Goal: Task Accomplishment & Management: Complete application form

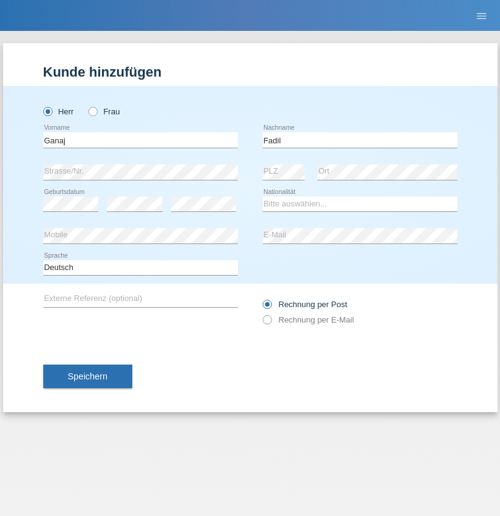
type input "Fadil"
select select "XK"
select select "C"
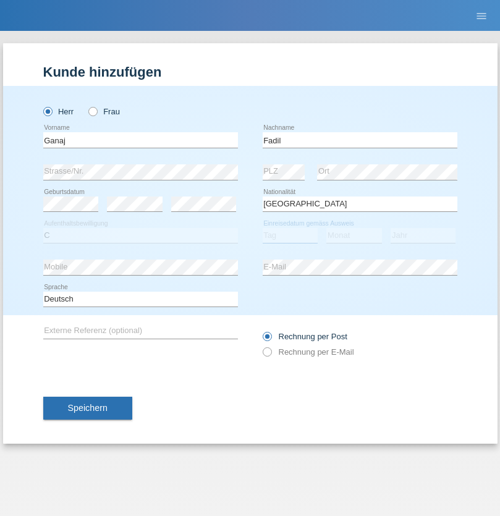
select select "10"
select select "08"
select select "2021"
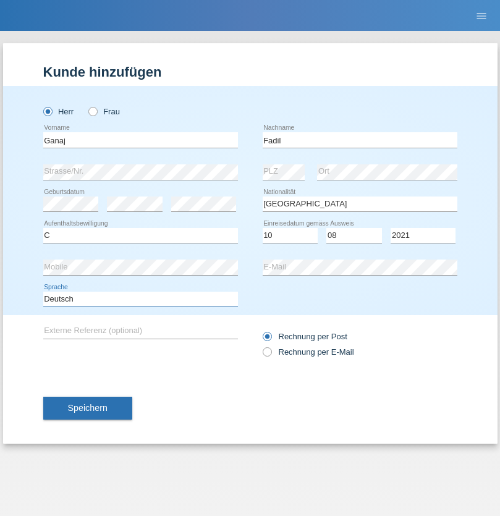
select select "en"
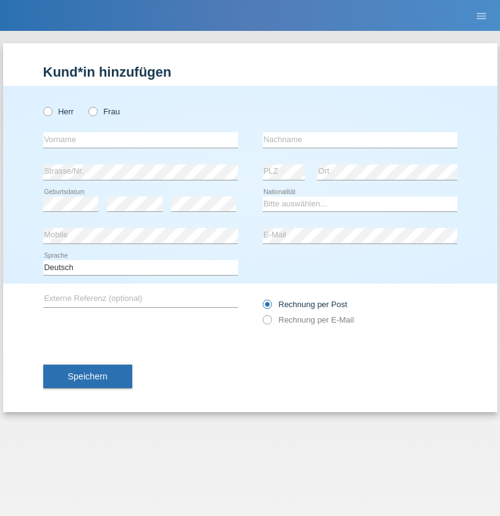
radio input "true"
click at [140, 140] on input "text" at bounding box center [140, 139] width 195 height 15
type input "Ibrahim"
click at [359, 140] on input "text" at bounding box center [359, 139] width 195 height 15
type input "Muja"
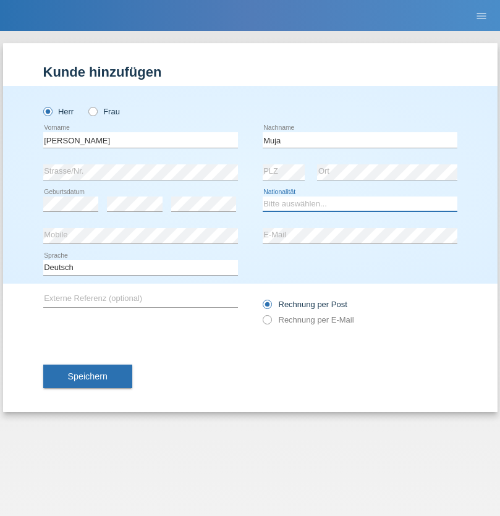
select select "XK"
select select "C"
select select "03"
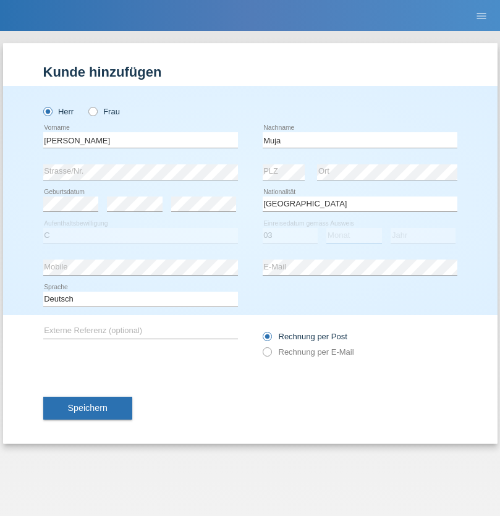
select select "07"
select select "2021"
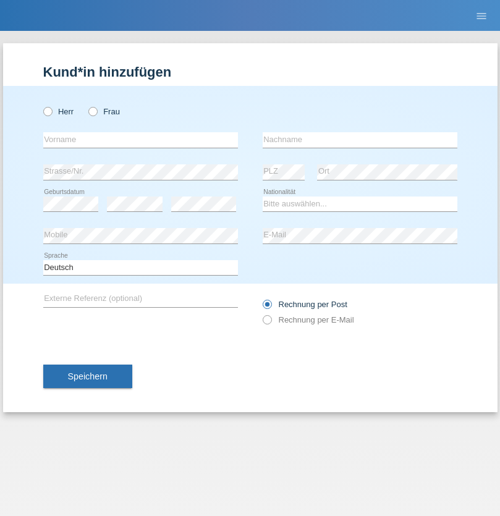
radio input "true"
click at [140, 140] on input "text" at bounding box center [140, 139] width 195 height 15
type input "Thomas"
click at [359, 140] on input "text" at bounding box center [359, 139] width 195 height 15
type input "Berger"
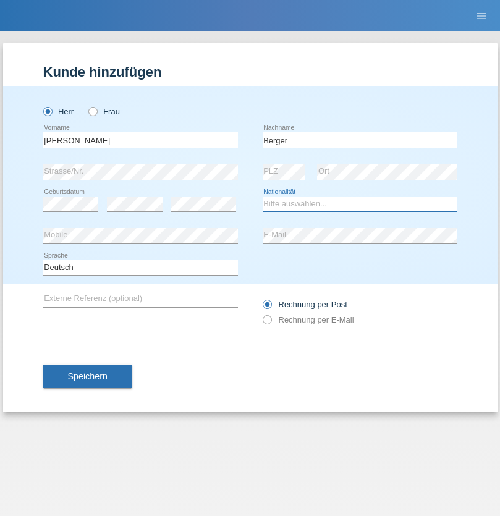
select select "CH"
radio input "true"
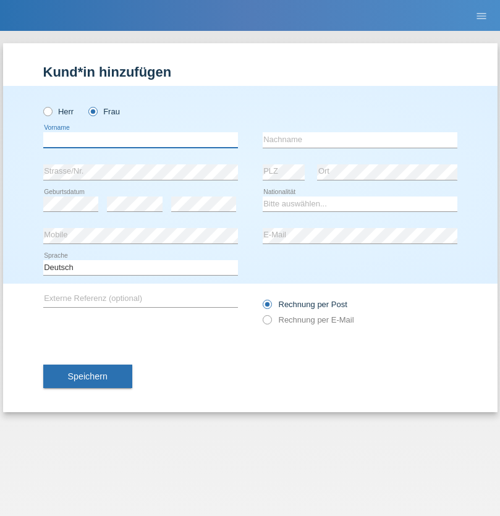
click at [140, 140] on input "text" at bounding box center [140, 139] width 195 height 15
type input "Teixeira da Silva Moço"
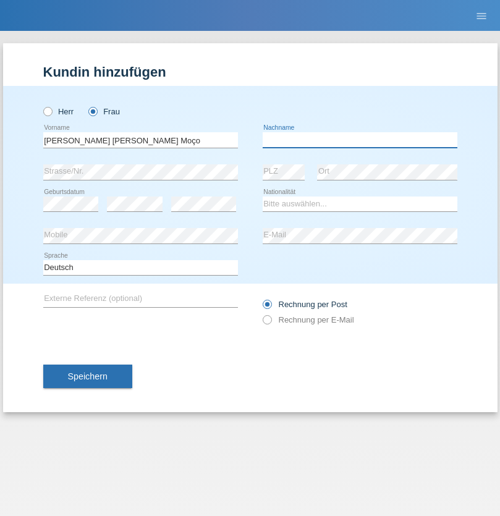
click at [359, 140] on input "text" at bounding box center [359, 139] width 195 height 15
type input "Paula"
select select "PT"
select select "C"
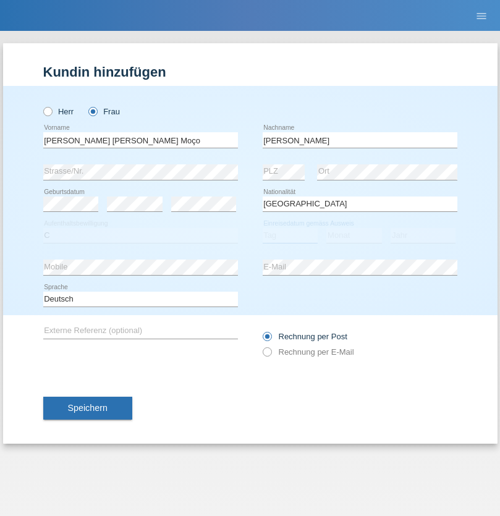
select select "28"
select select "03"
select select "2005"
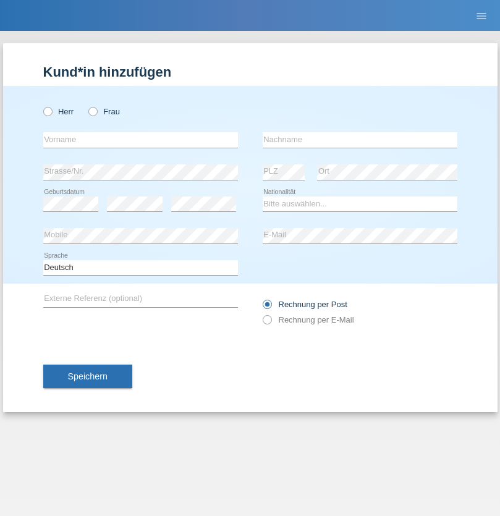
radio input "true"
click at [140, 140] on input "text" at bounding box center [140, 139] width 195 height 15
type input "Teklay"
click at [359, 140] on input "text" at bounding box center [359, 139] width 195 height 15
type input "Fiori"
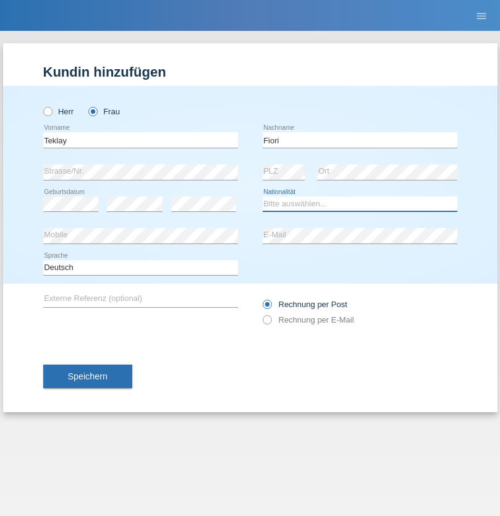
select select "ER"
select select "C"
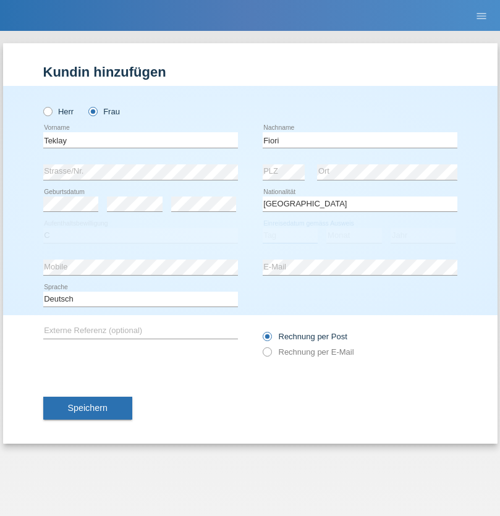
select select "10"
select select "08"
select select "2021"
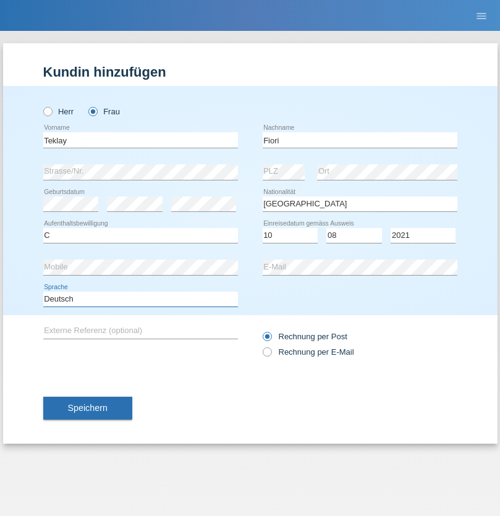
select select "en"
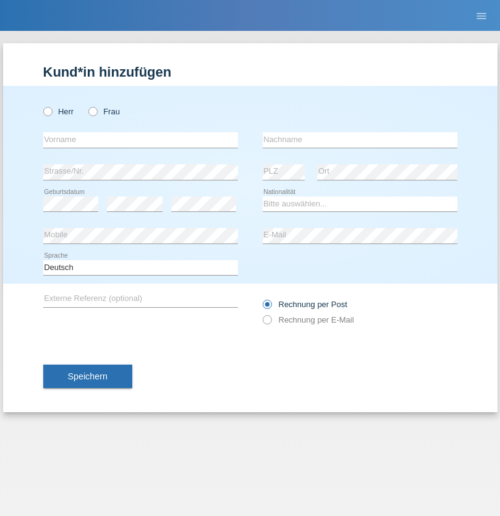
radio input "true"
click at [140, 140] on input "text" at bounding box center [140, 139] width 195 height 15
type input "Sadia"
click at [359, 140] on input "text" at bounding box center [359, 139] width 195 height 15
type input "Nejmaoui"
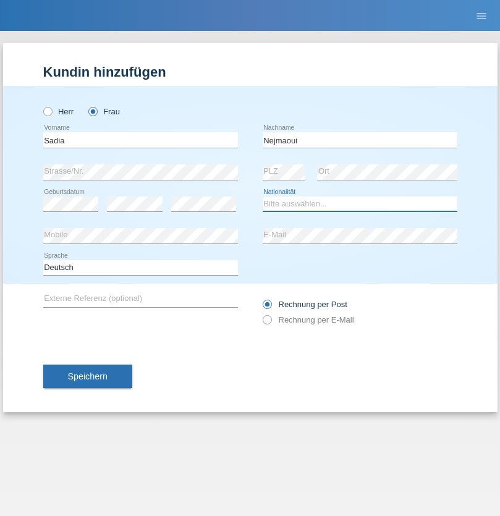
select select "MA"
select select "C"
select select "01"
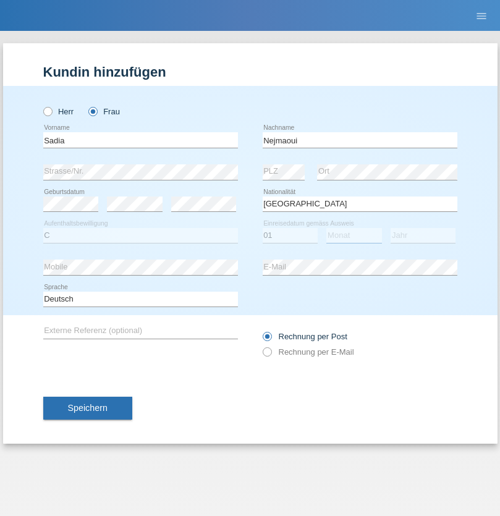
select select "06"
select select "1964"
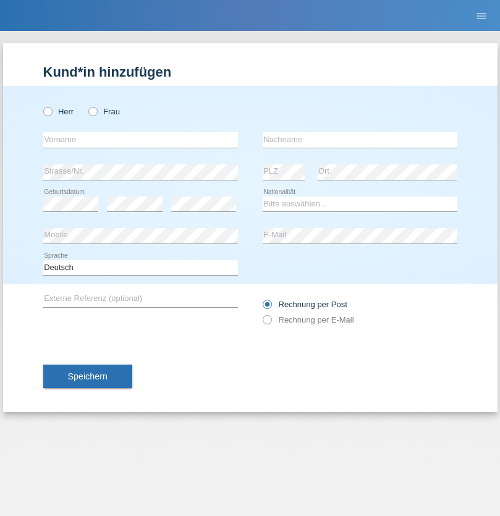
radio input "true"
click at [140, 140] on input "text" at bounding box center [140, 139] width 195 height 15
type input "Carlos"
click at [359, 140] on input "text" at bounding box center [359, 139] width 195 height 15
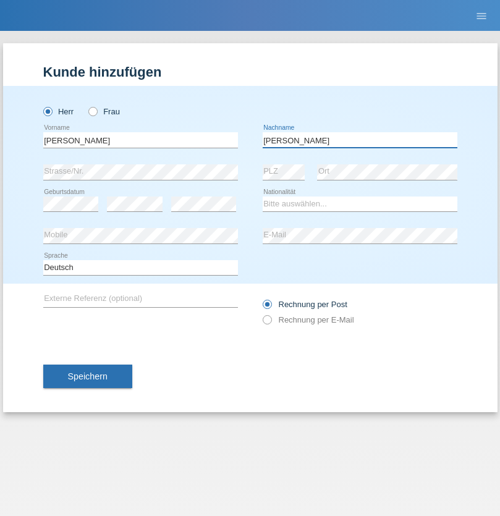
type input "Nobrega"
select select "CH"
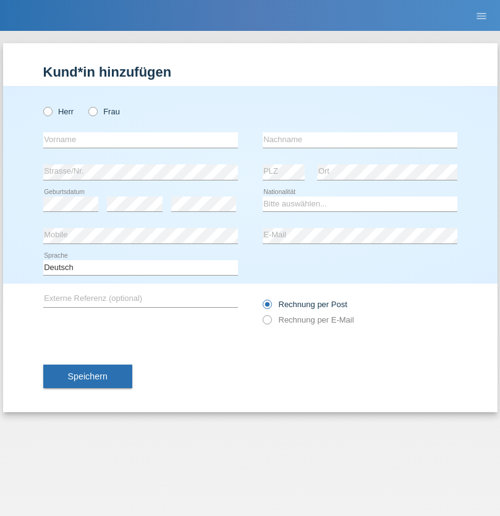
radio input "true"
click at [140, 140] on input "text" at bounding box center [140, 139] width 195 height 15
type input "Thivagaran"
click at [359, 140] on input "text" at bounding box center [359, 139] width 195 height 15
type input "Selvanayagam"
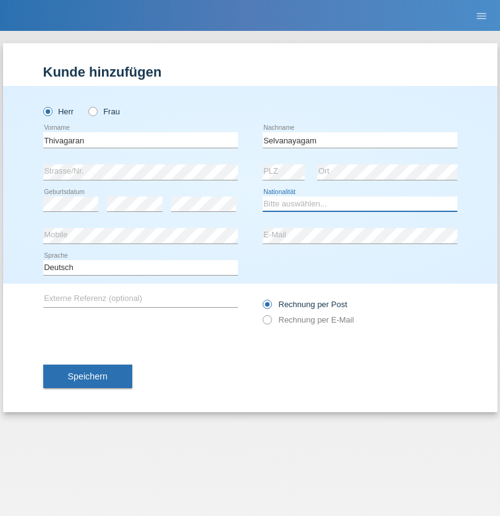
select select "LK"
select select "C"
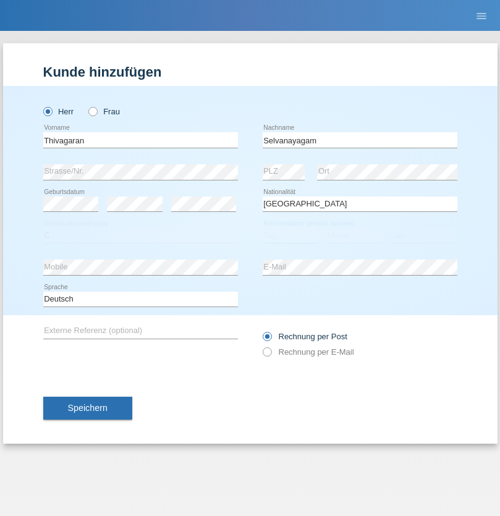
select select "23"
select select "03"
select select "2021"
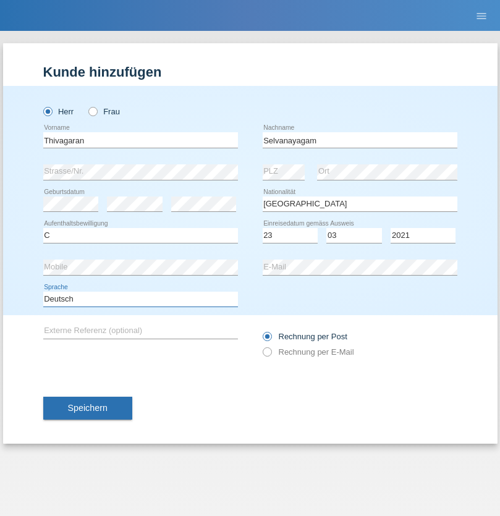
select select "en"
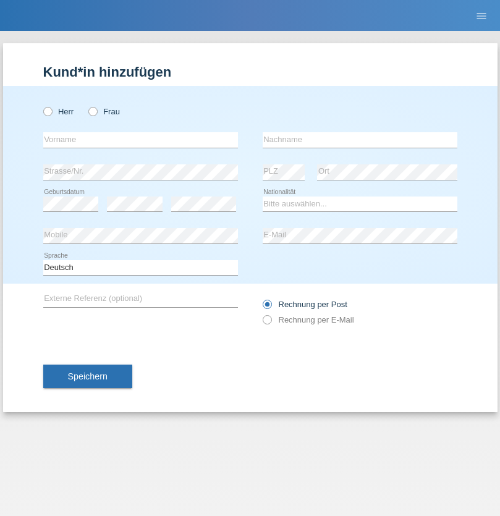
radio input "true"
click at [140, 140] on input "text" at bounding box center [140, 139] width 195 height 15
type input "[PERSON_NAME]"
click at [359, 140] on input "text" at bounding box center [359, 139] width 195 height 15
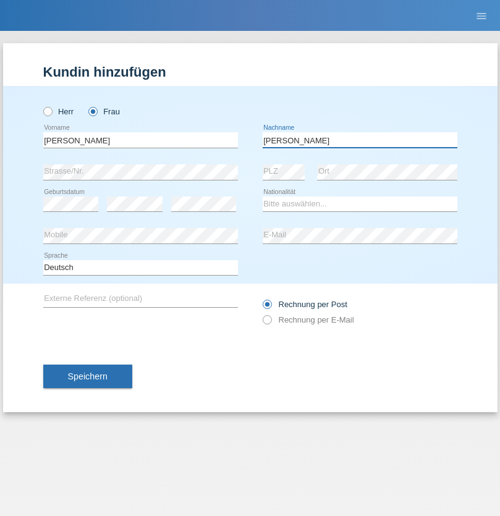
type input "[PERSON_NAME]"
select select "CH"
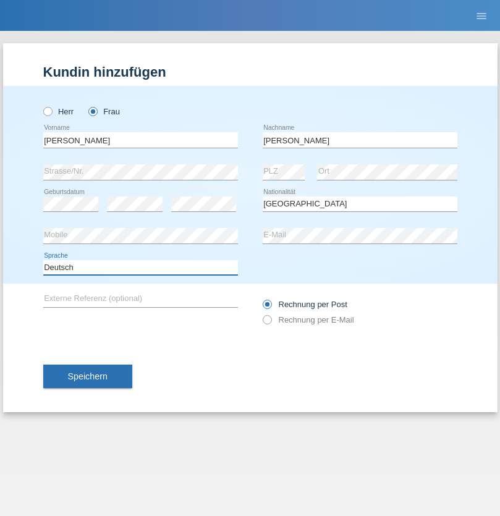
select select "en"
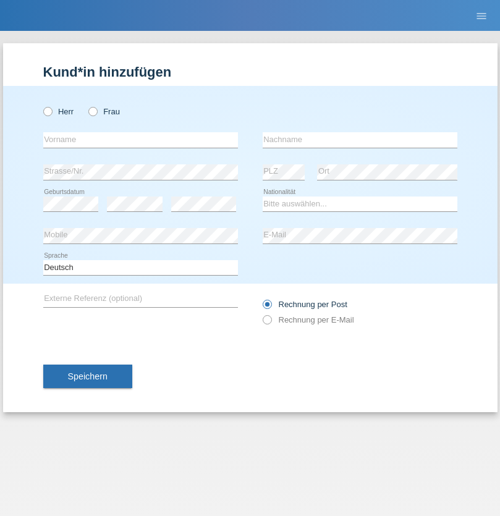
radio input "true"
click at [140, 140] on input "text" at bounding box center [140, 139] width 195 height 15
type input "Tymur"
click at [359, 140] on input "text" at bounding box center [359, 139] width 195 height 15
type input "Hunderchuk"
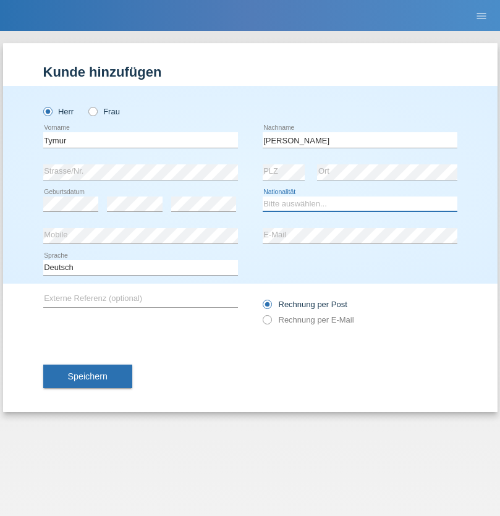
select select "UA"
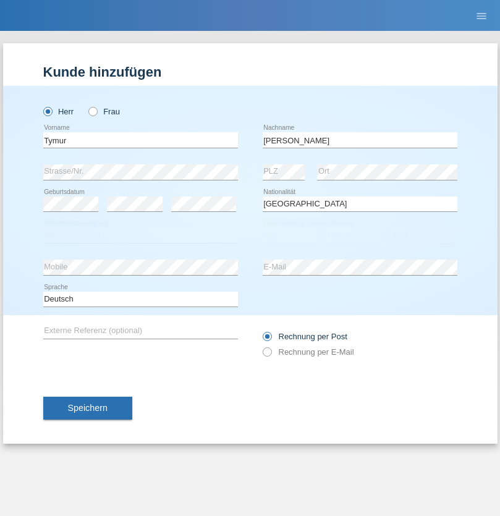
select select "C"
select select "20"
select select "08"
select select "2021"
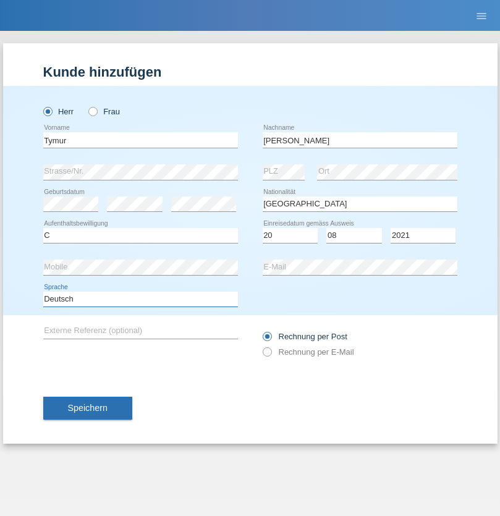
select select "en"
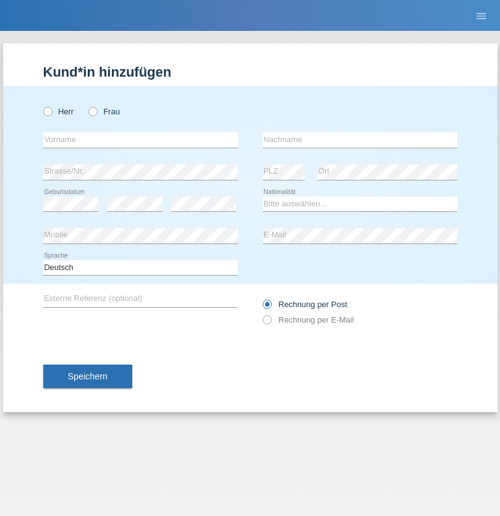
radio input "true"
click at [140, 140] on input "text" at bounding box center [140, 139] width 195 height 15
type input "Tymur"
click at [359, 140] on input "text" at bounding box center [359, 139] width 195 height 15
type input "Hunderchuj"
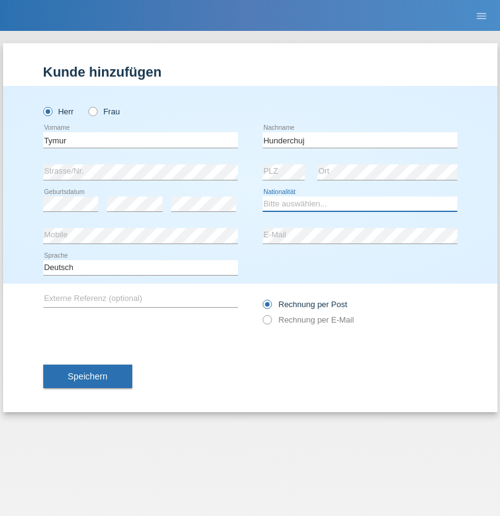
select select "UA"
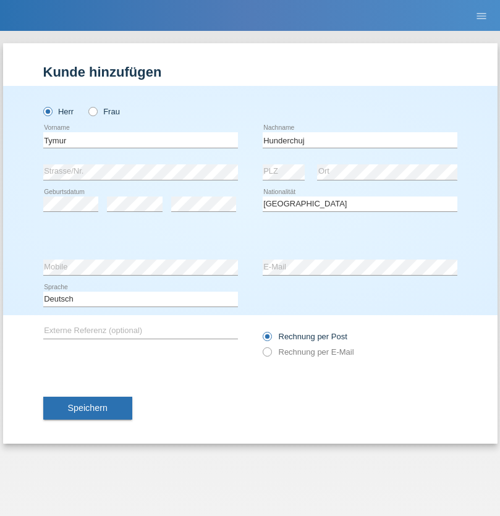
select select "C"
select select "20"
select select "08"
select select "2021"
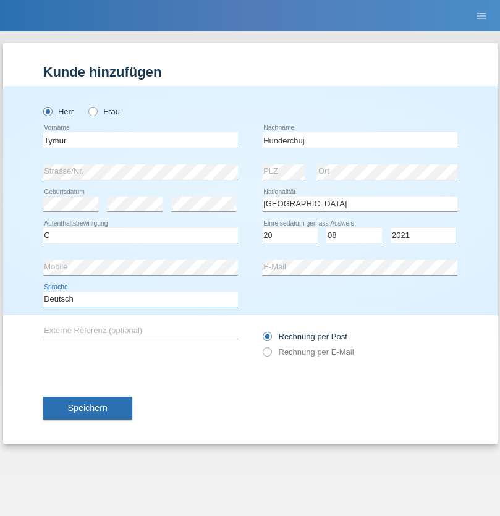
select select "en"
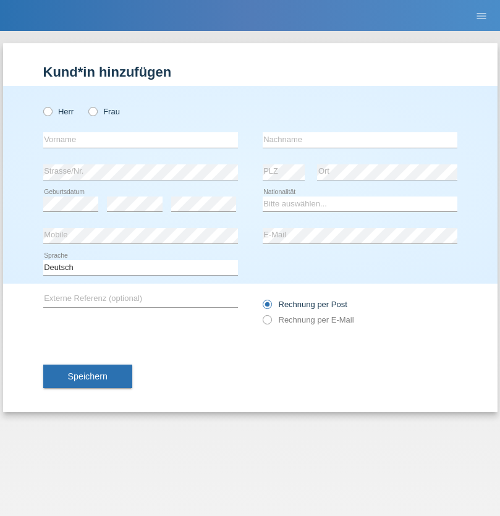
radio input "true"
click at [140, 140] on input "text" at bounding box center [140, 139] width 195 height 15
type input "[PERSON_NAME]"
click at [359, 140] on input "text" at bounding box center [359, 139] width 195 height 15
type input "Tropp"
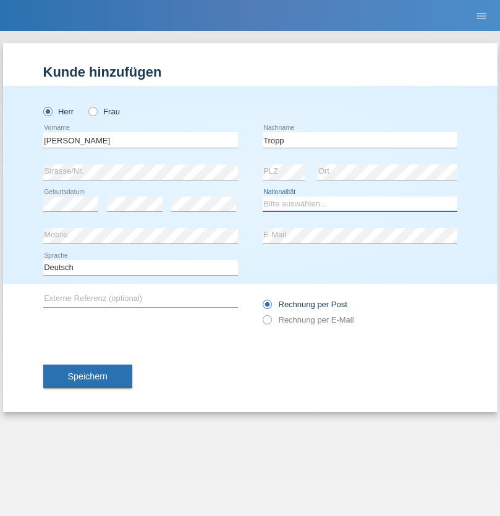
select select "SK"
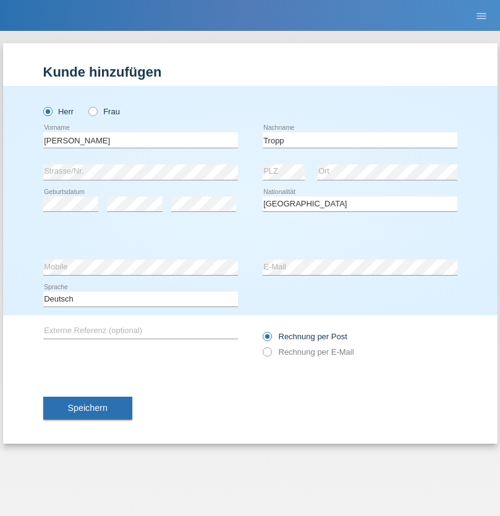
select select "C"
select select "10"
select select "08"
select select "2021"
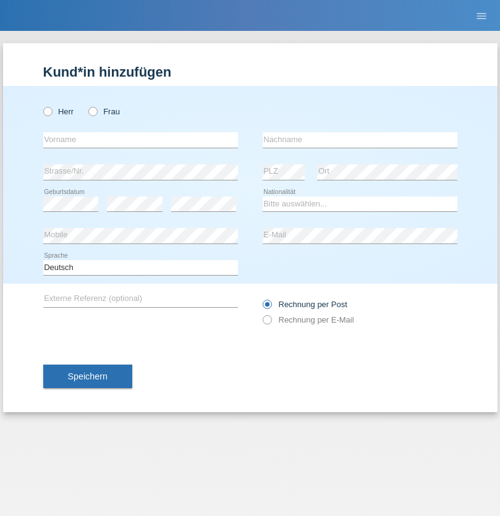
radio input "true"
click at [140, 140] on input "text" at bounding box center [140, 139] width 195 height 15
type input "Dirk"
click at [359, 140] on input "text" at bounding box center [359, 139] width 195 height 15
type input "Ringle"
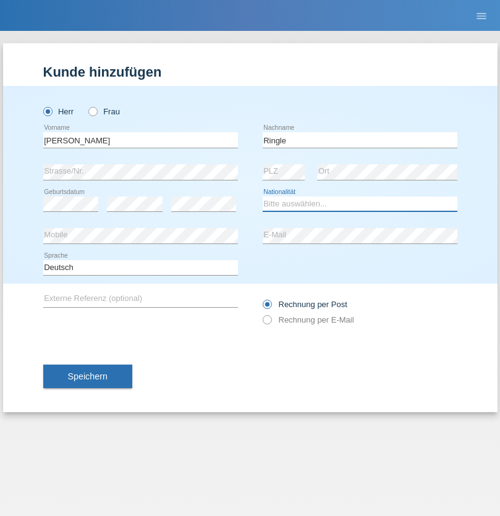
select select "DE"
select select "C"
select select "06"
select select "01"
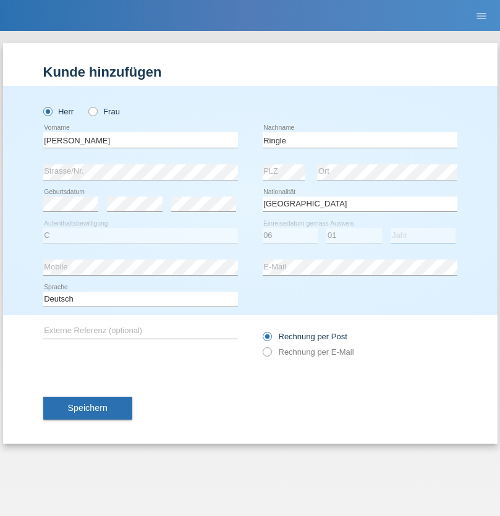
select select "2021"
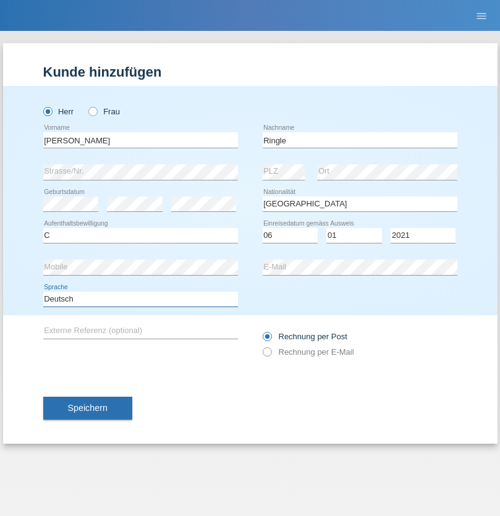
select select "en"
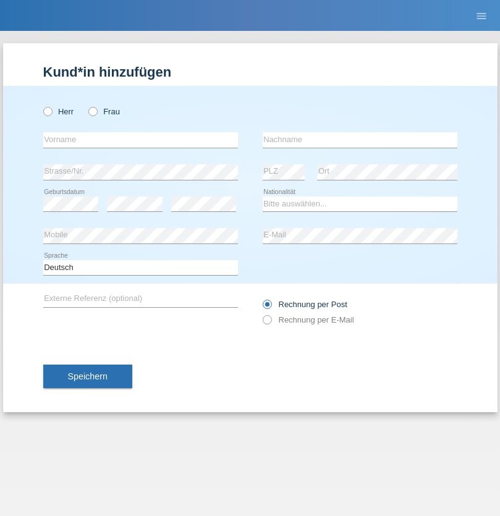
radio input "true"
click at [140, 140] on input "text" at bounding box center [140, 139] width 195 height 15
type input "Junior"
click at [359, 140] on input "text" at bounding box center [359, 139] width 195 height 15
type input "Mauricio"
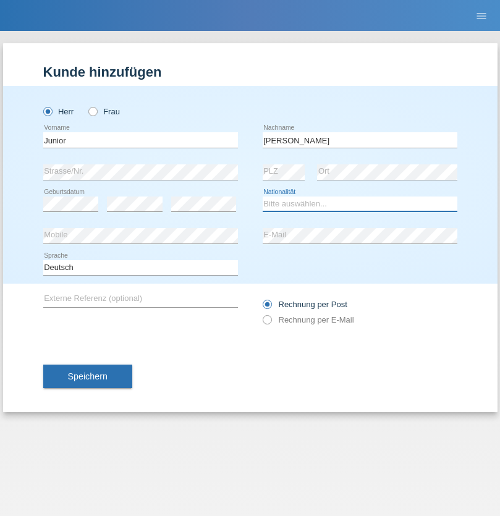
select select "CH"
radio input "true"
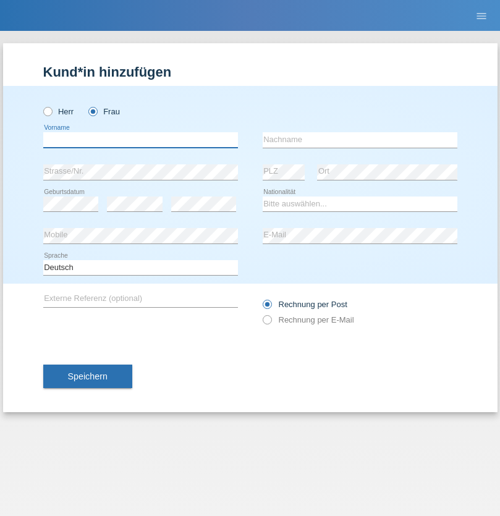
click at [140, 140] on input "text" at bounding box center [140, 139] width 195 height 15
type input "Maria Fernanda"
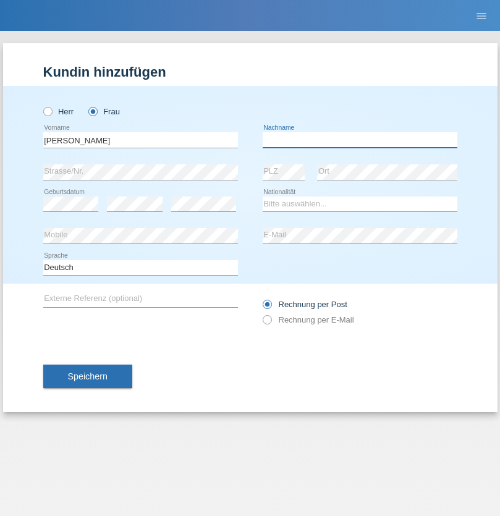
click at [359, 140] on input "text" at bounding box center [359, 139] width 195 height 15
type input "Knusel Campillo"
select select "CH"
radio input "true"
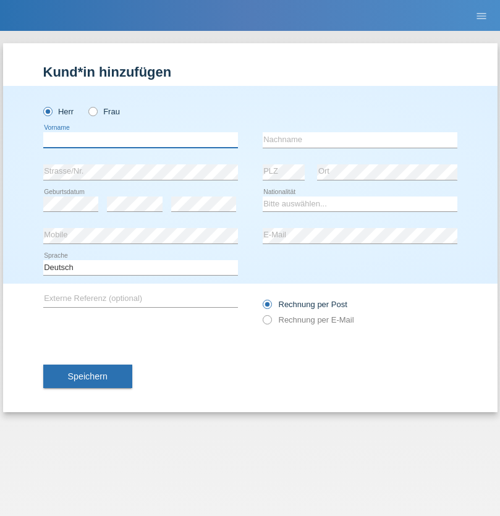
click at [140, 140] on input "text" at bounding box center [140, 139] width 195 height 15
type input "Beqiri"
click at [359, 140] on input "text" at bounding box center [359, 139] width 195 height 15
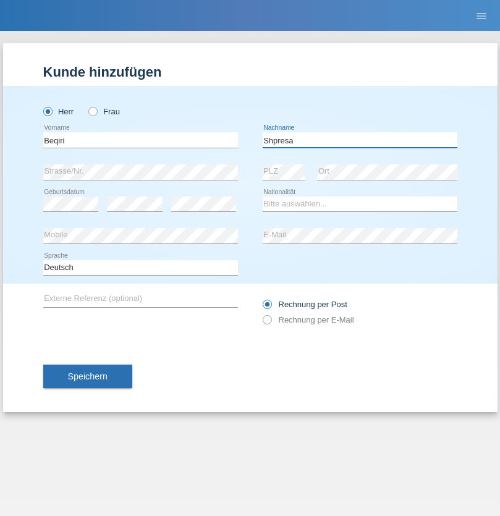
type input "Shpresa"
select select "XK"
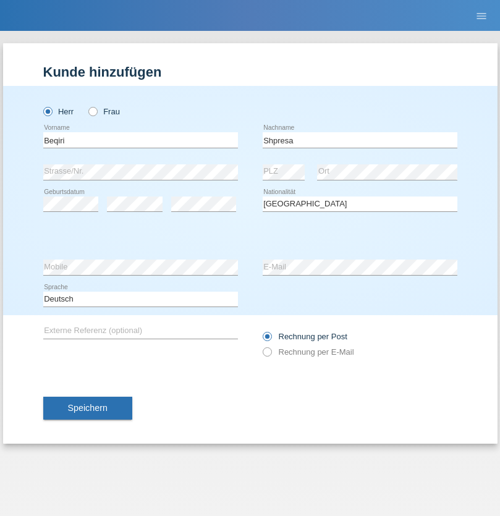
select select "C"
select select "08"
select select "02"
select select "1979"
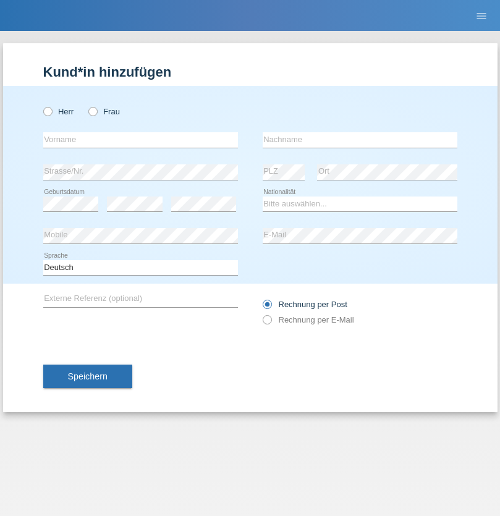
radio input "true"
click at [140, 140] on input "text" at bounding box center [140, 139] width 195 height 15
type input "[PERSON_NAME]"
click at [359, 140] on input "text" at bounding box center [359, 139] width 195 height 15
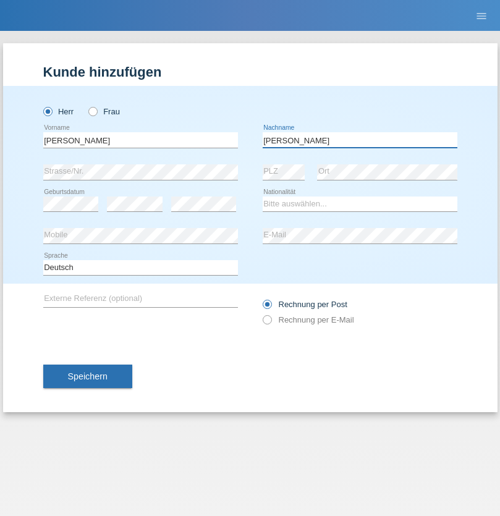
type input "[PERSON_NAME]"
select select "CH"
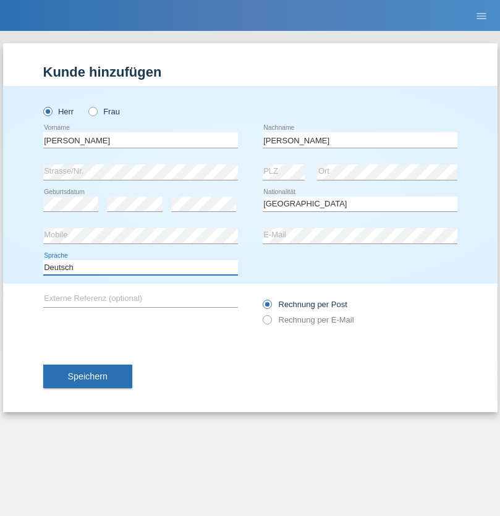
select select "en"
